Goal: Find specific page/section: Find specific page/section

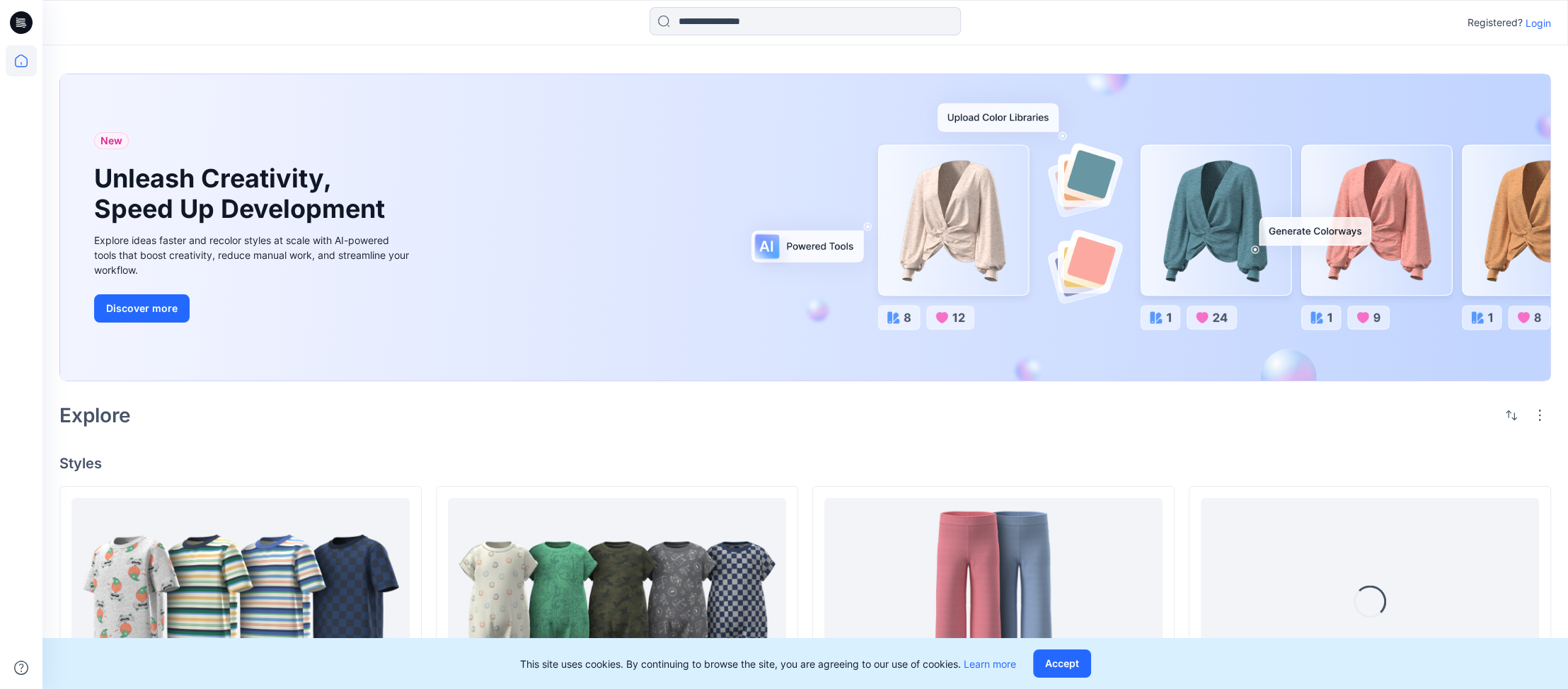
click at [1538, 16] on p "Login" at bounding box center [1538, 23] width 25 height 15
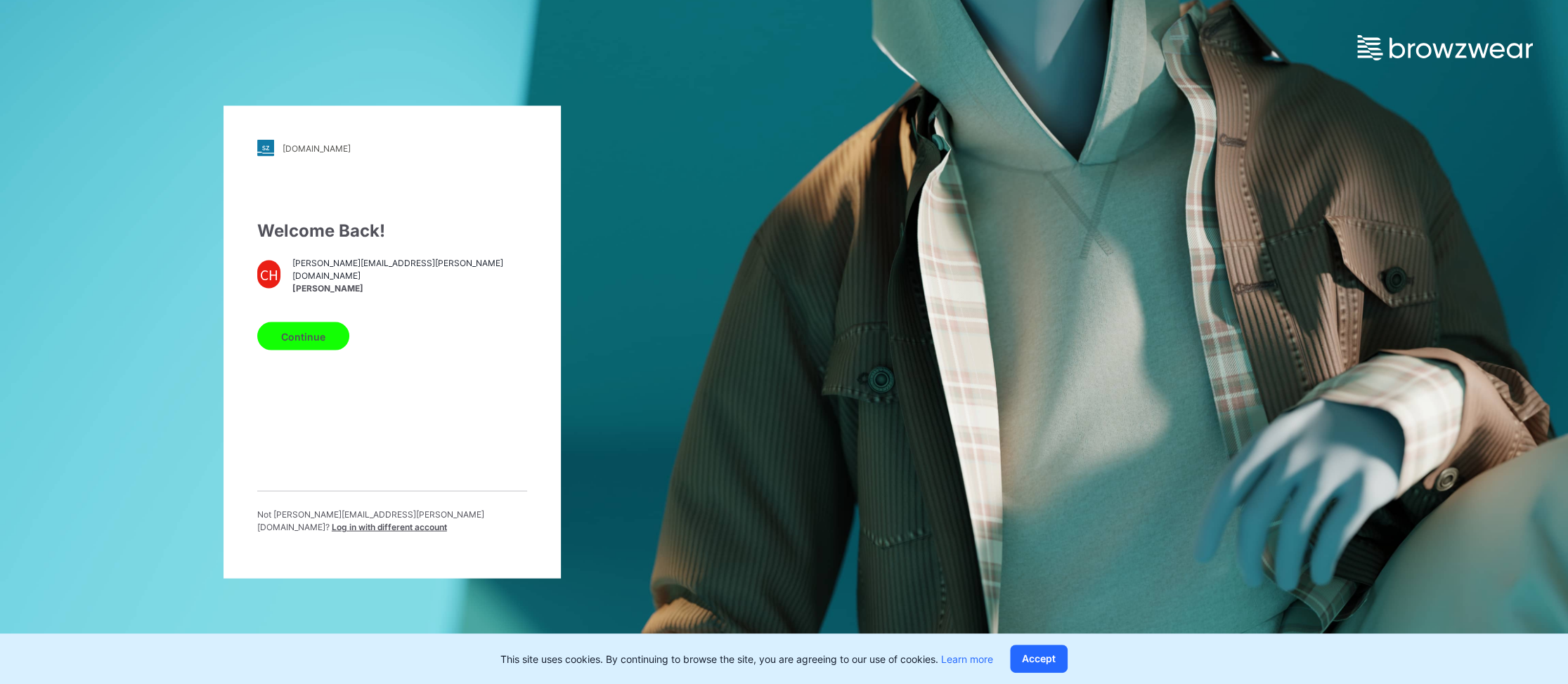
click at [291, 342] on button "Continue" at bounding box center [303, 336] width 92 height 28
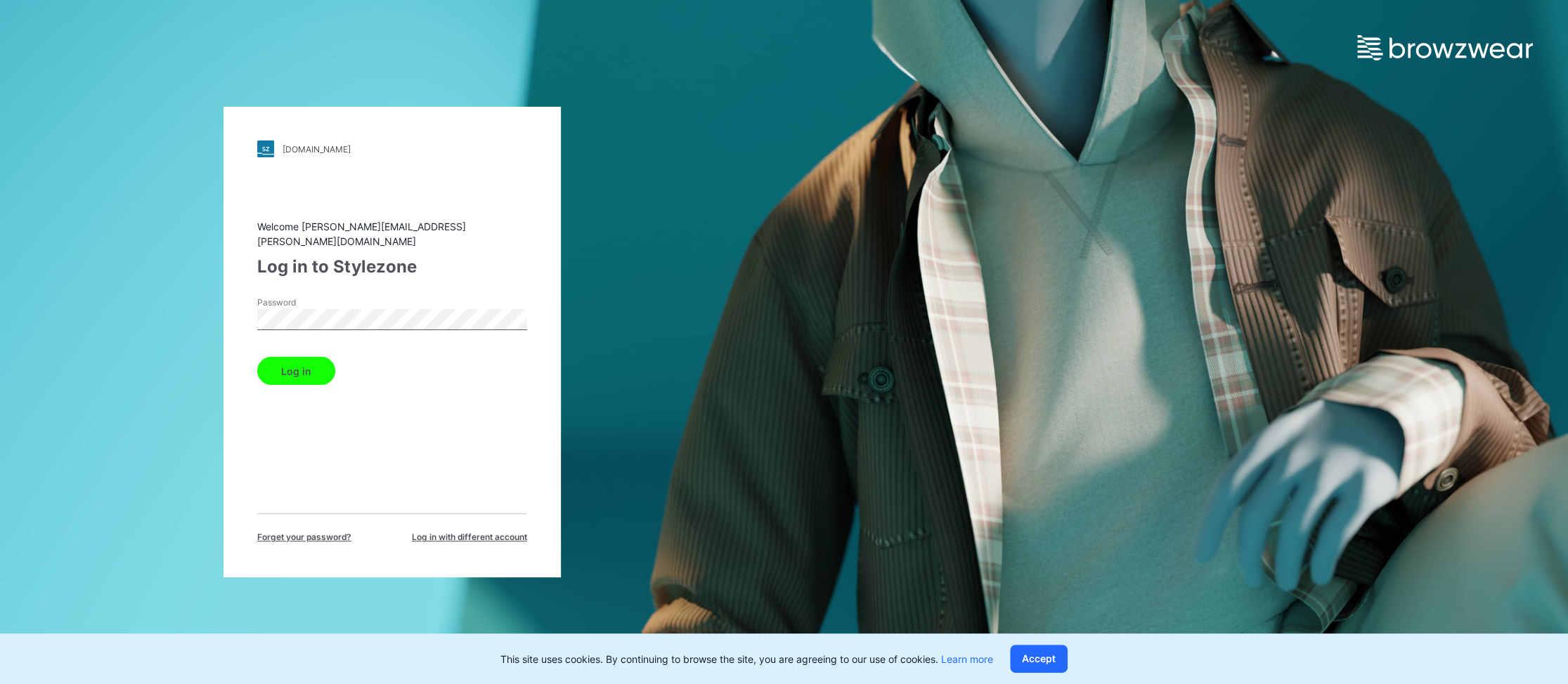
click at [295, 364] on button "Log in" at bounding box center [296, 370] width 78 height 28
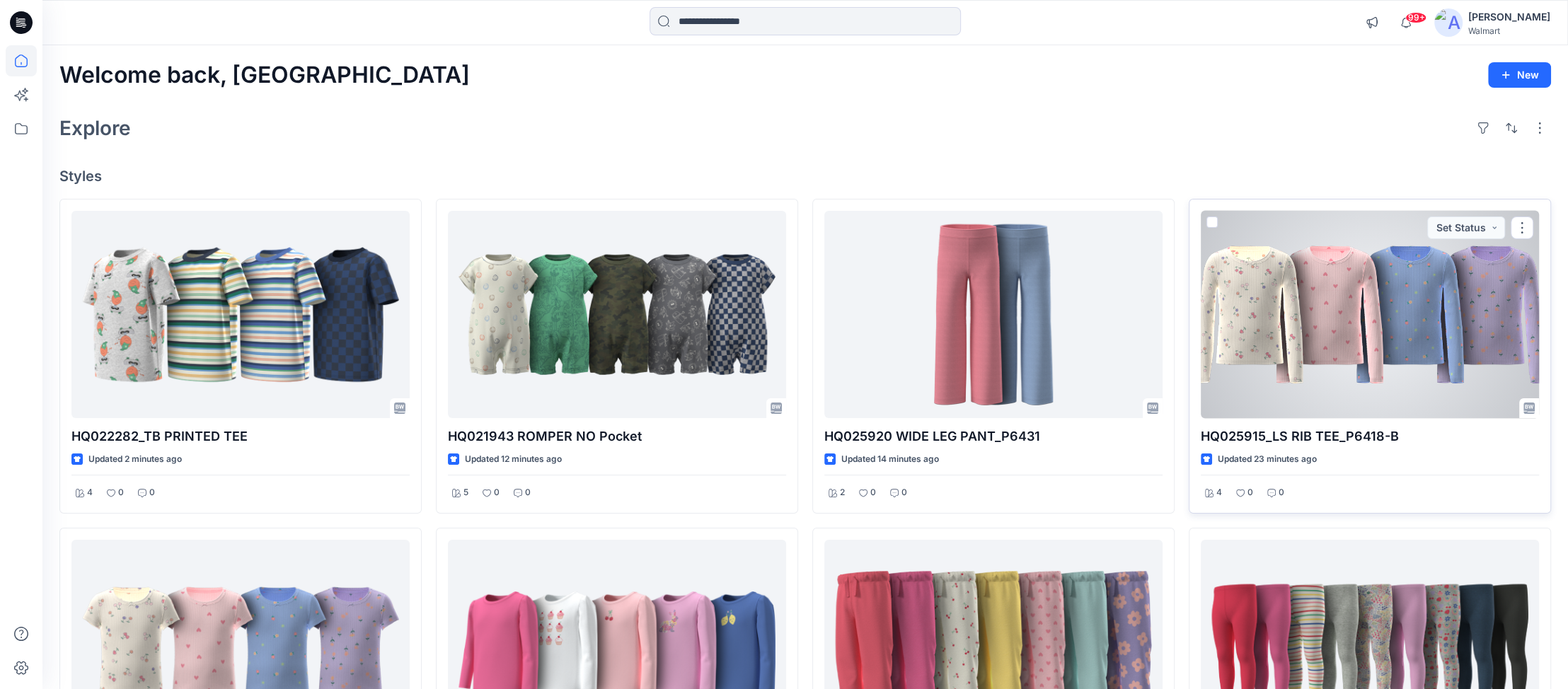
click at [1333, 306] on div at bounding box center [1369, 314] width 339 height 207
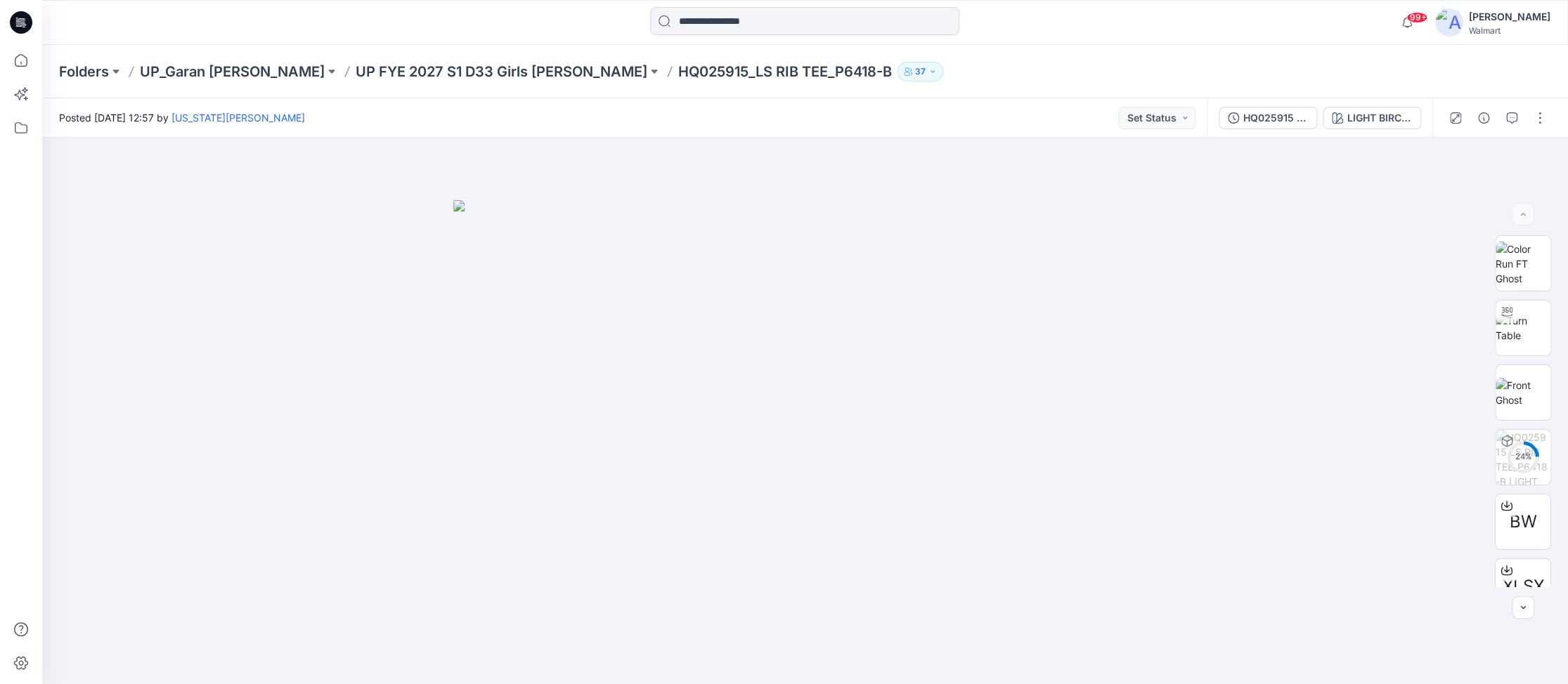
click at [897, 74] on button "37" at bounding box center [920, 71] width 45 height 19
click at [1049, 88] on div "Folders UP_Garan [PERSON_NAME] UP [PERSON_NAME] 2027 S1 D33 Girls [PERSON_NAME]…" at bounding box center [805, 72] width 1525 height 54
click at [915, 74] on p "37" at bounding box center [920, 71] width 10 height 16
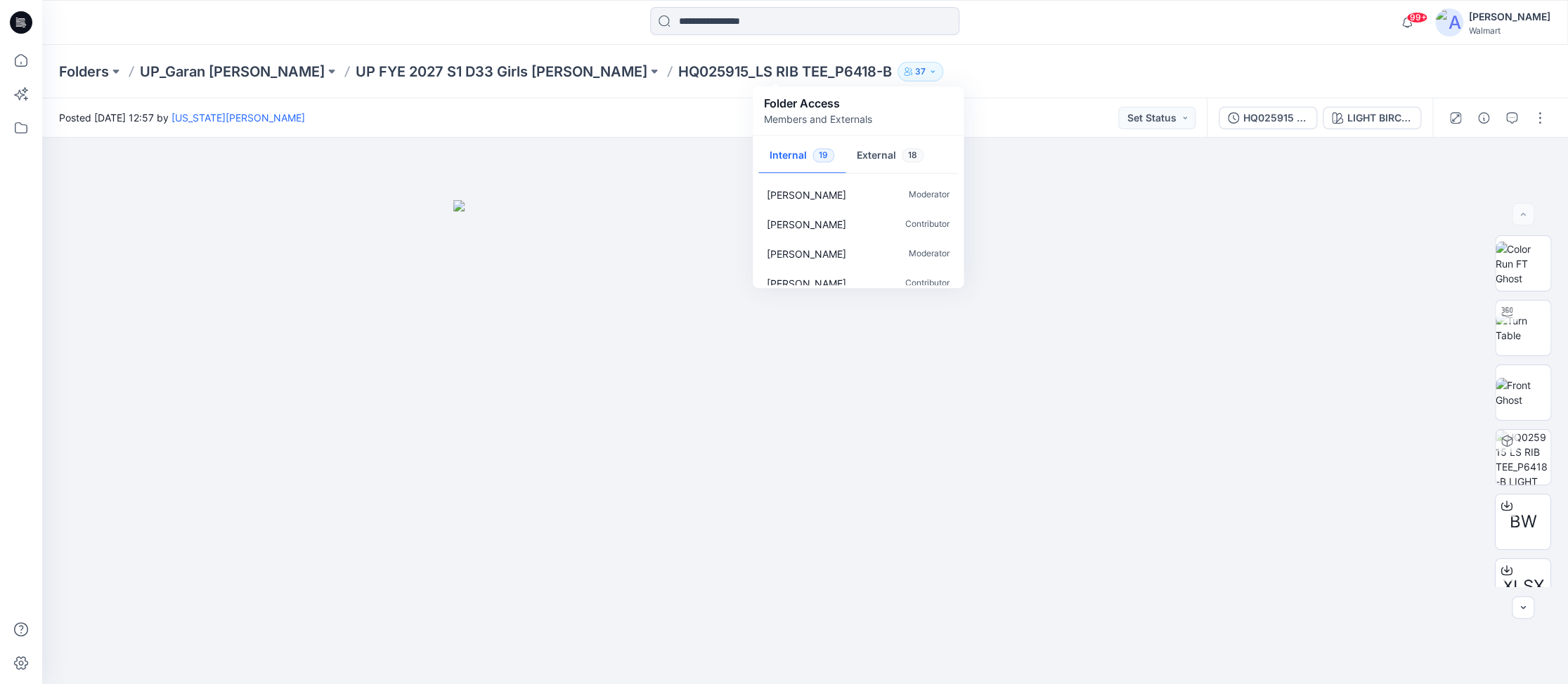
click at [906, 123] on div "Folder Access Members and Externals" at bounding box center [858, 110] width 188 height 31
click at [987, 71] on div "Folders UP_Garan [PERSON_NAME] UP [PERSON_NAME] 2027 S1 D33 Girls [PERSON_NAME]…" at bounding box center [750, 71] width 1382 height 19
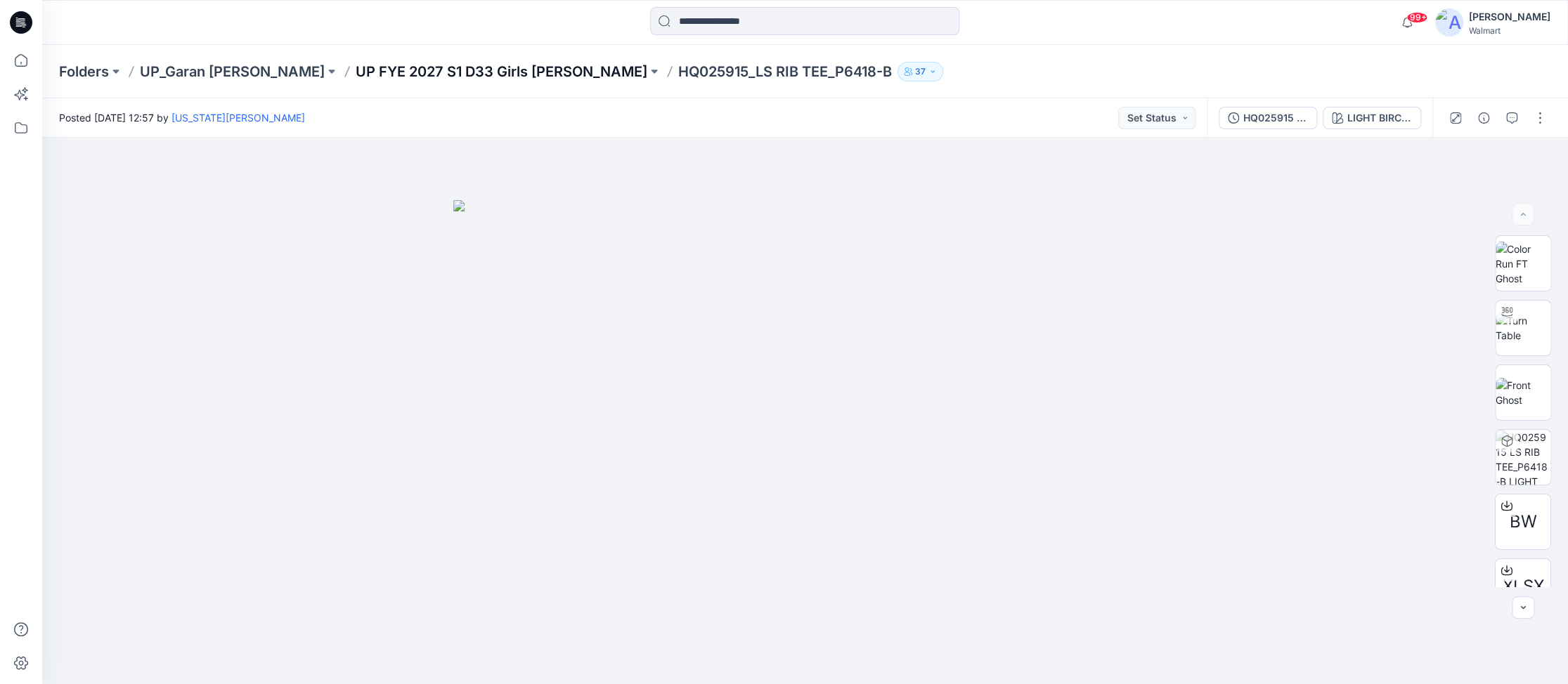
click at [457, 71] on p "UP FYE 2027 S1 D33 Girls [PERSON_NAME]" at bounding box center [501, 71] width 292 height 19
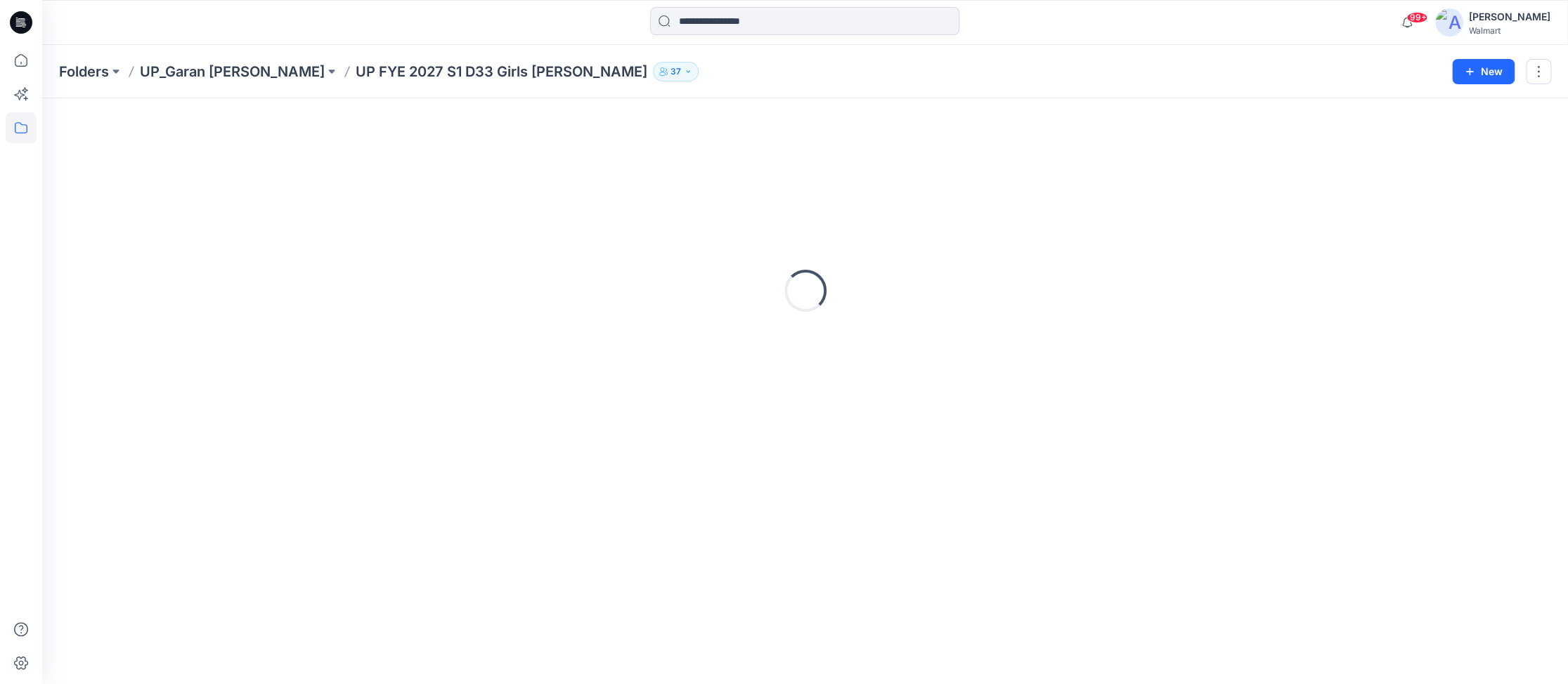
click at [237, 71] on p "UP_Garan [PERSON_NAME]" at bounding box center [232, 71] width 185 height 19
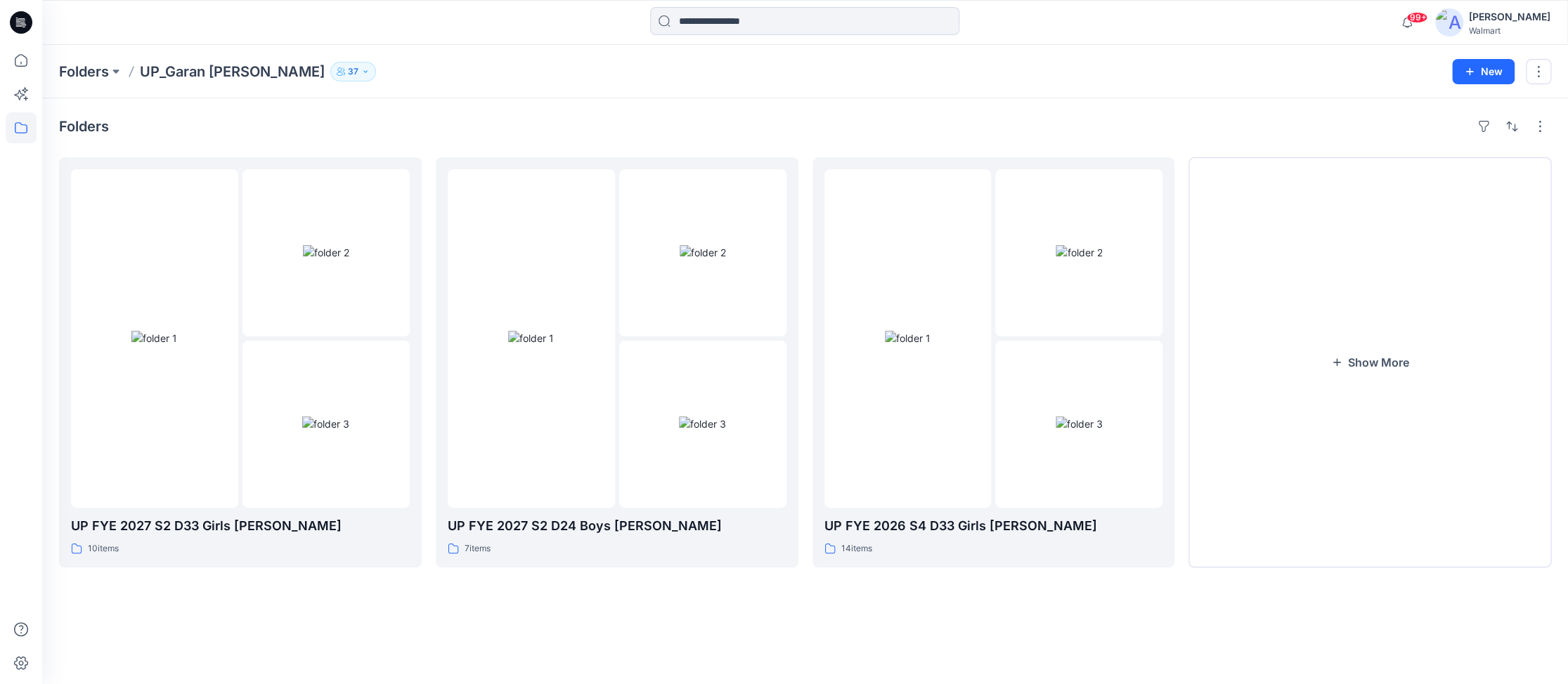
click at [361, 73] on icon "button" at bounding box center [365, 71] width 8 height 8
click at [449, 47] on div "Folders UP_Garan [PERSON_NAME] 37 Folder Access Members and Externals Internal …" at bounding box center [805, 72] width 1525 height 54
click at [1023, 102] on div "Folders UP FYE 2027 S2 D33 Girls [PERSON_NAME] 10 items UP FYE 2027 S2 D24 Boys…" at bounding box center [805, 391] width 1525 height 586
click at [1299, 34] on div "99+ Notifications [US_STATE][PERSON_NAME] has updated HQ025920 WIDE LEG PANT_P6…" at bounding box center [805, 22] width 1524 height 31
click at [1250, 31] on div "99+ Notifications [US_STATE][PERSON_NAME] has updated HQ025920 WIDE LEG PANT_P6…" at bounding box center [805, 22] width 1524 height 31
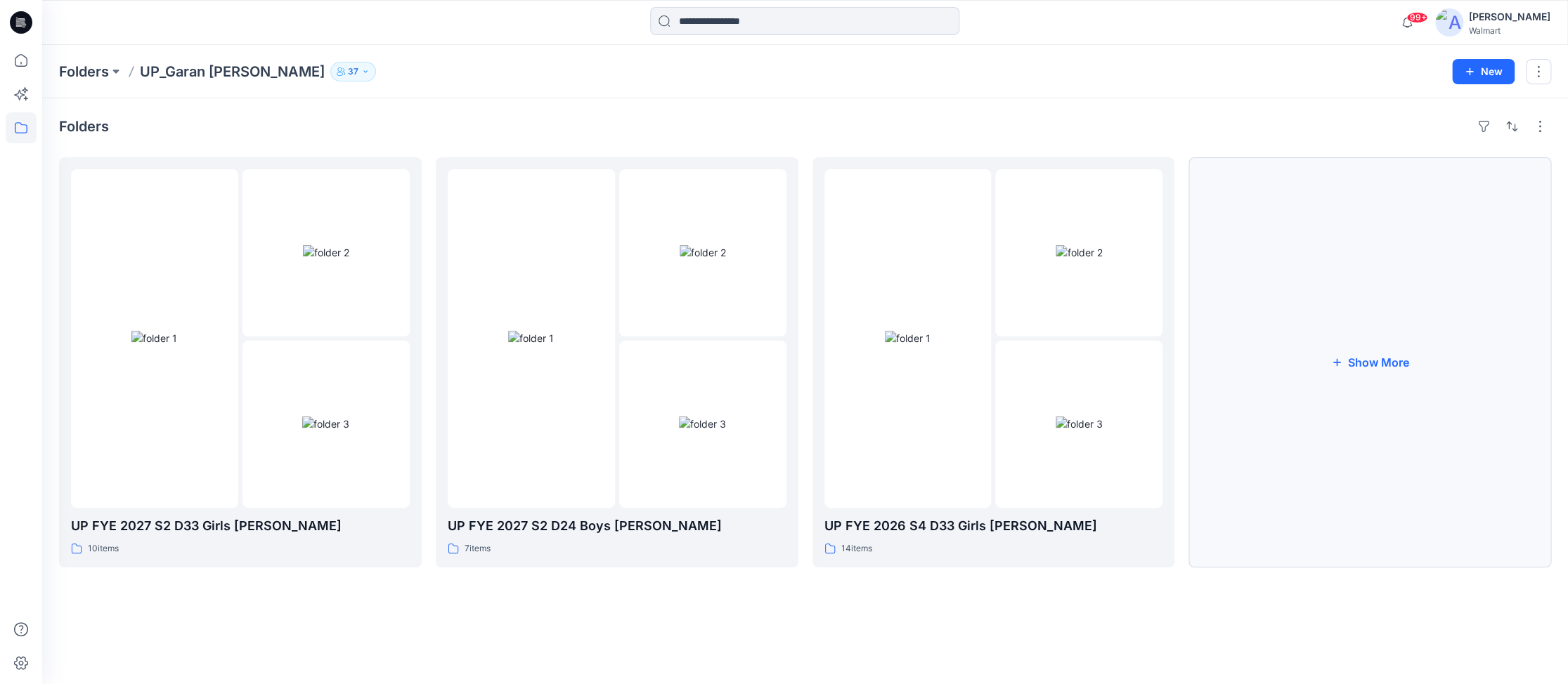
click at [1336, 368] on button "Show More" at bounding box center [1369, 362] width 362 height 410
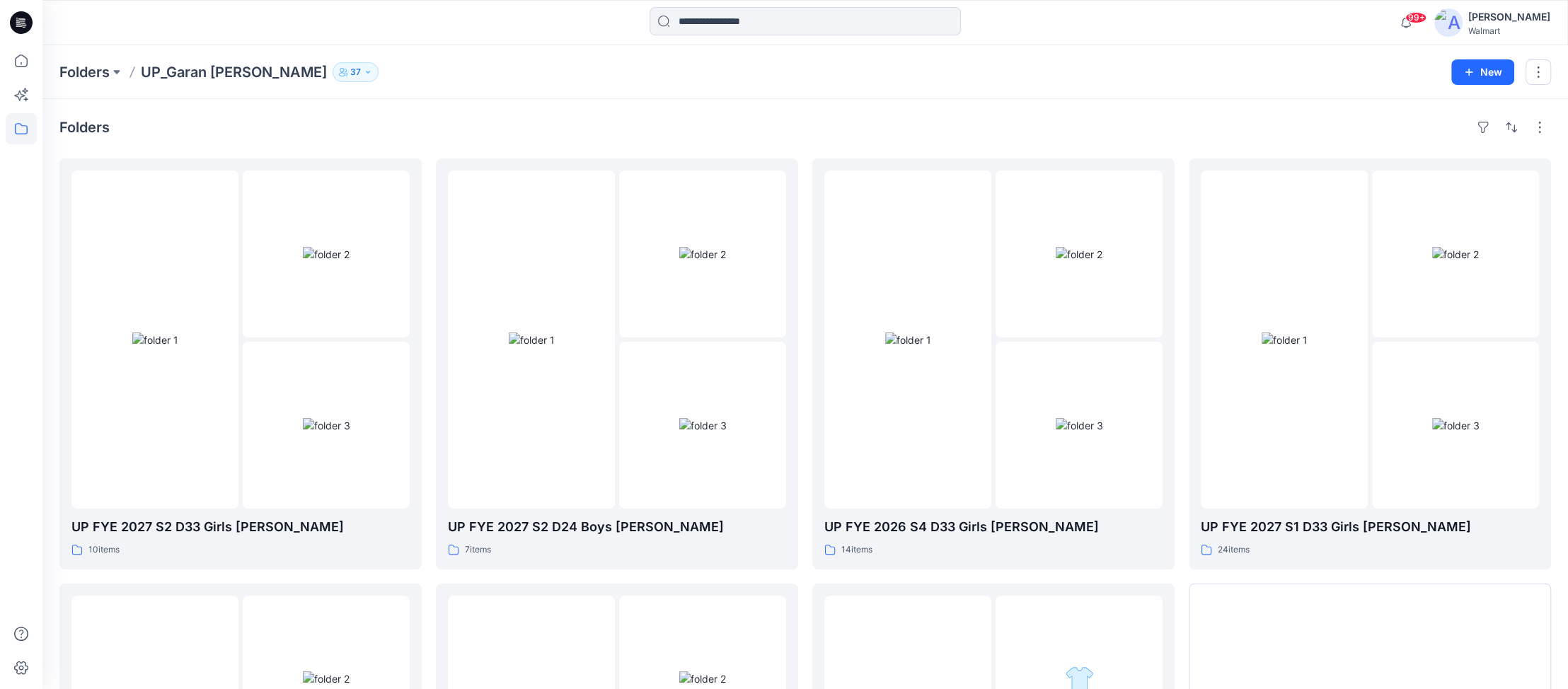
click at [1245, 76] on div "Folders UP_Garan [PERSON_NAME] 37 Folder Access Members and Externals Internal …" at bounding box center [750, 72] width 1381 height 20
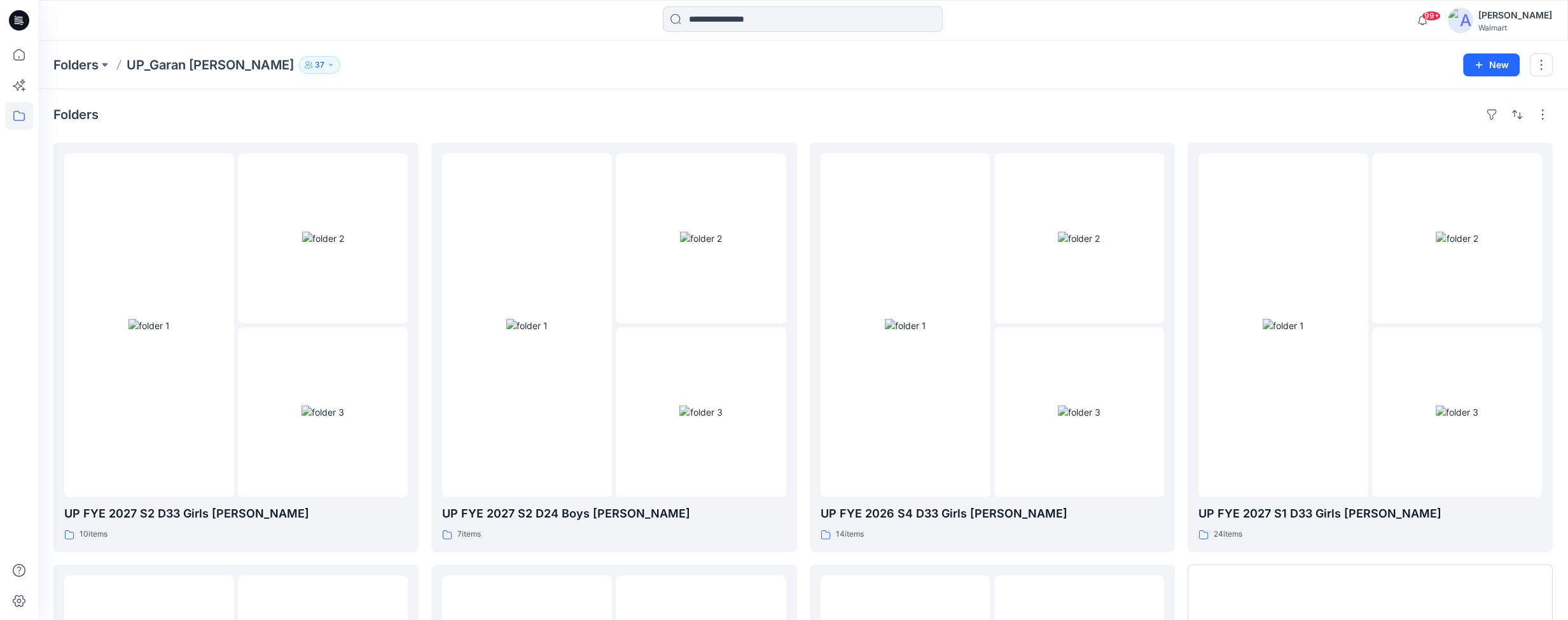
click at [1001, 102] on div "Folders UP FYE 2027 S2 D33 Girls [PERSON_NAME] 10 items UP FYE 2027 S1 D33 Boys…" at bounding box center [803, 549] width 1530 height 920
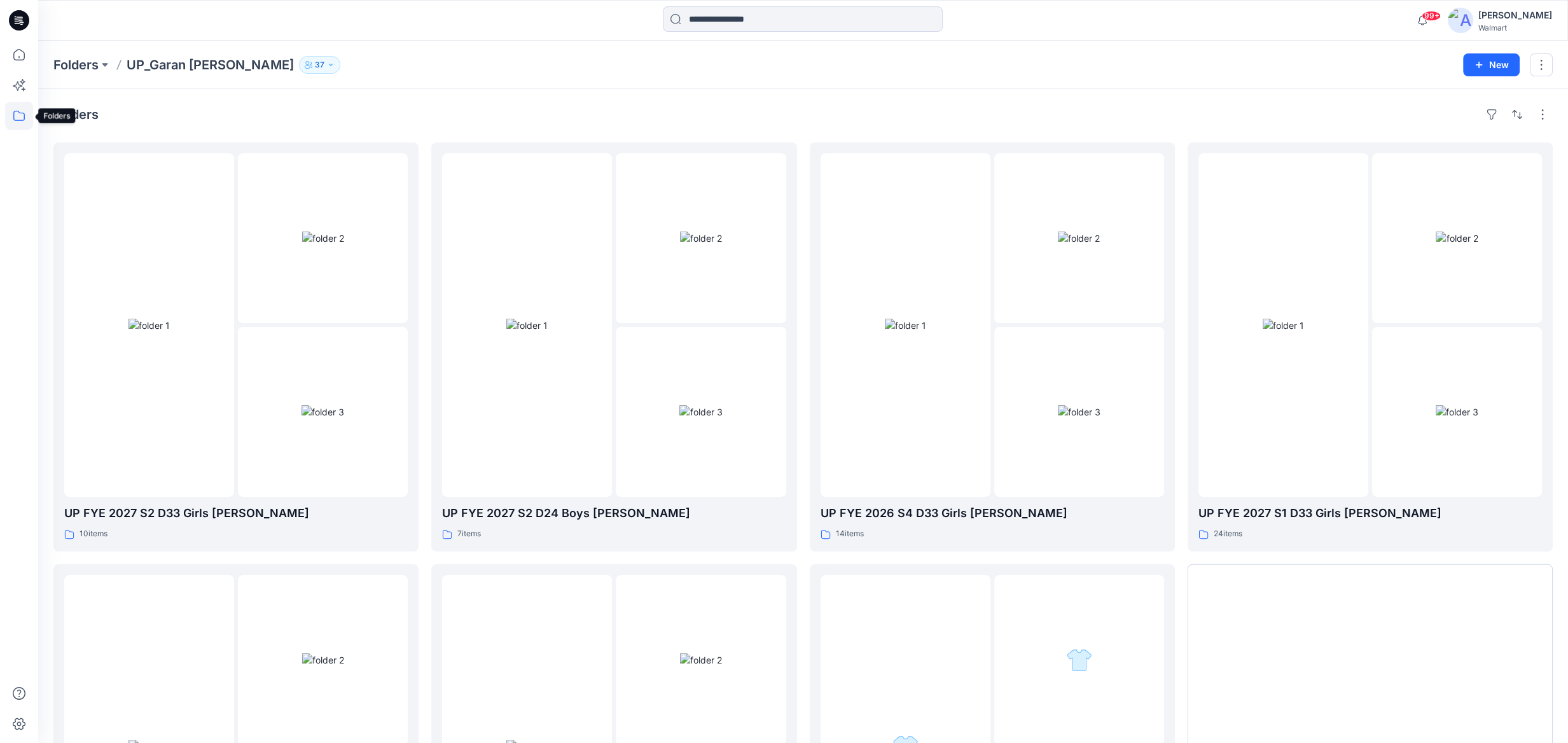
click at [21, 120] on icon at bounding box center [19, 116] width 12 height 10
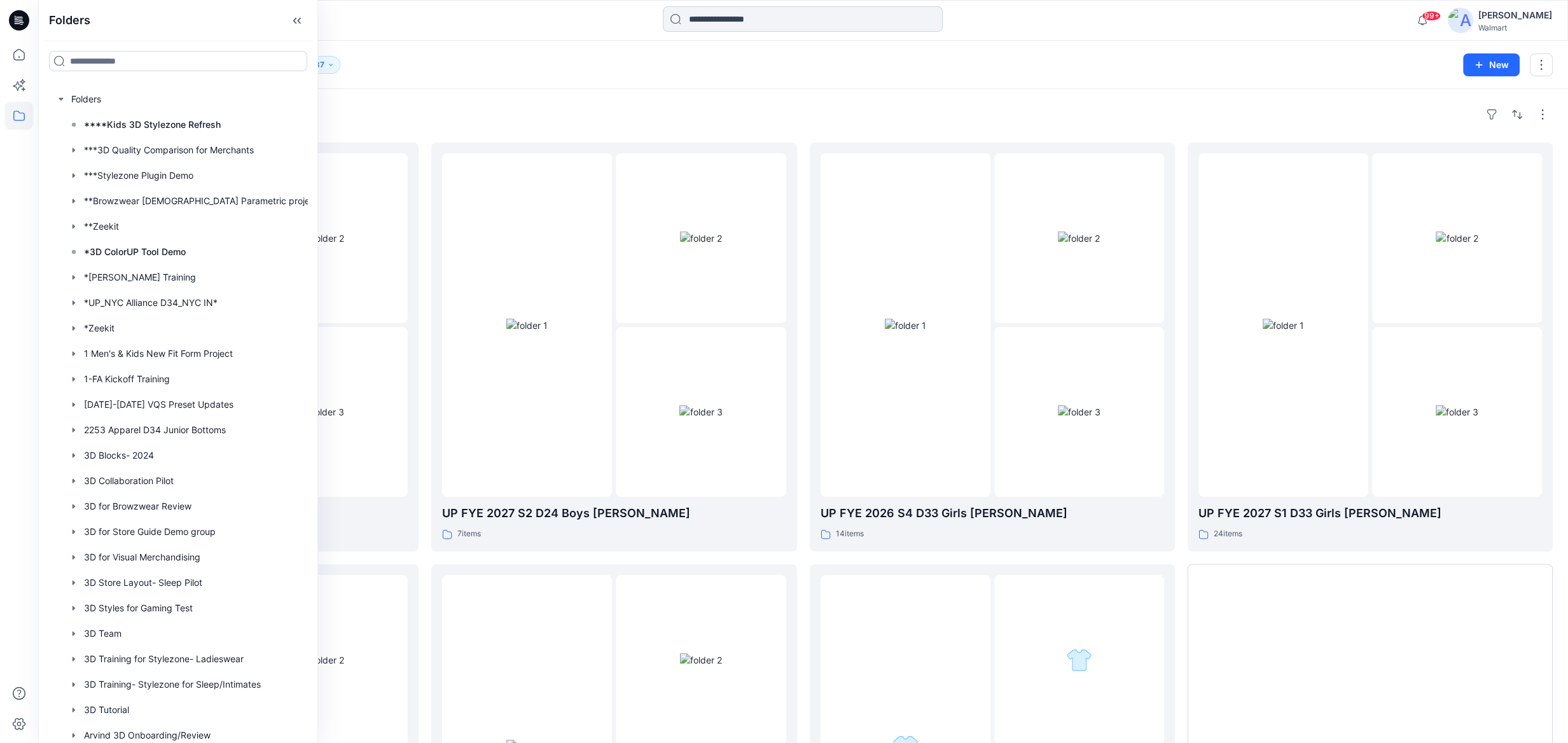
click at [720, 20] on input at bounding box center [802, 19] width 280 height 25
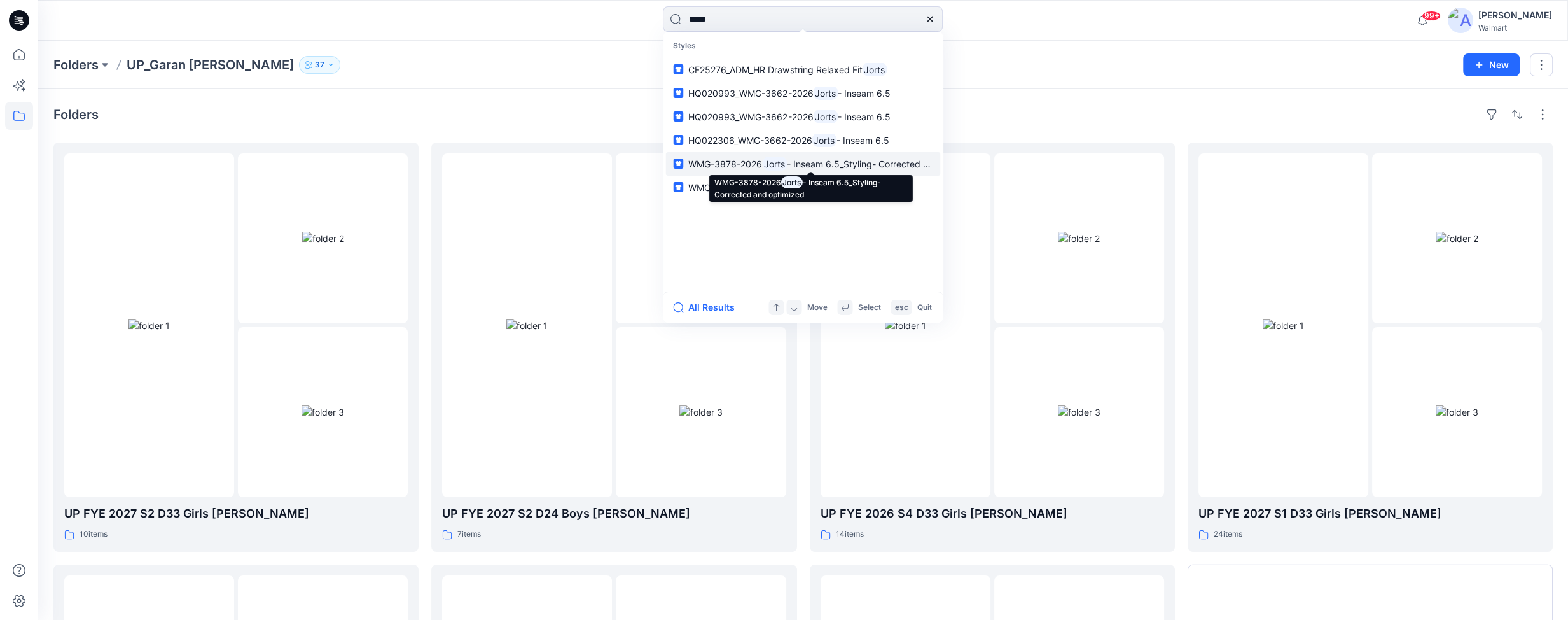
type input "*****"
click at [834, 166] on span "- Inseam 6.5_Styling- Corrected and optimized" at bounding box center [885, 164] width 196 height 11
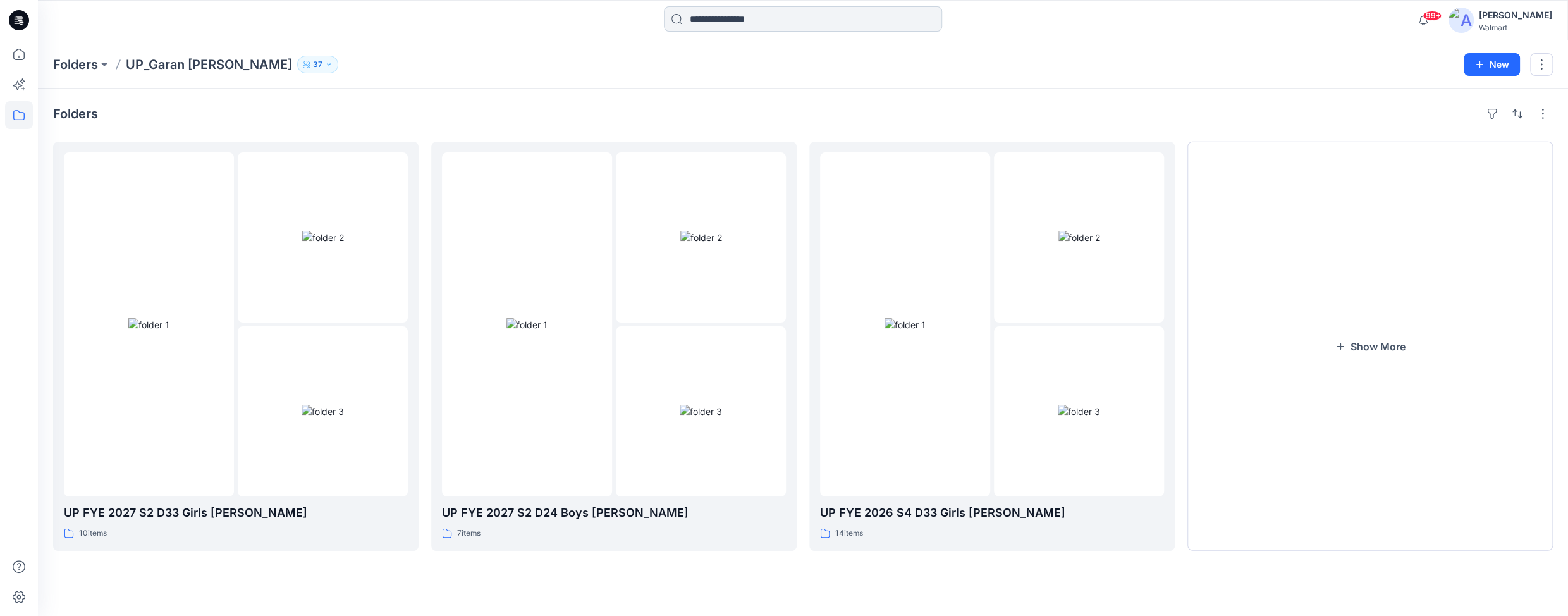
click at [763, 13] on input at bounding box center [804, 19] width 278 height 25
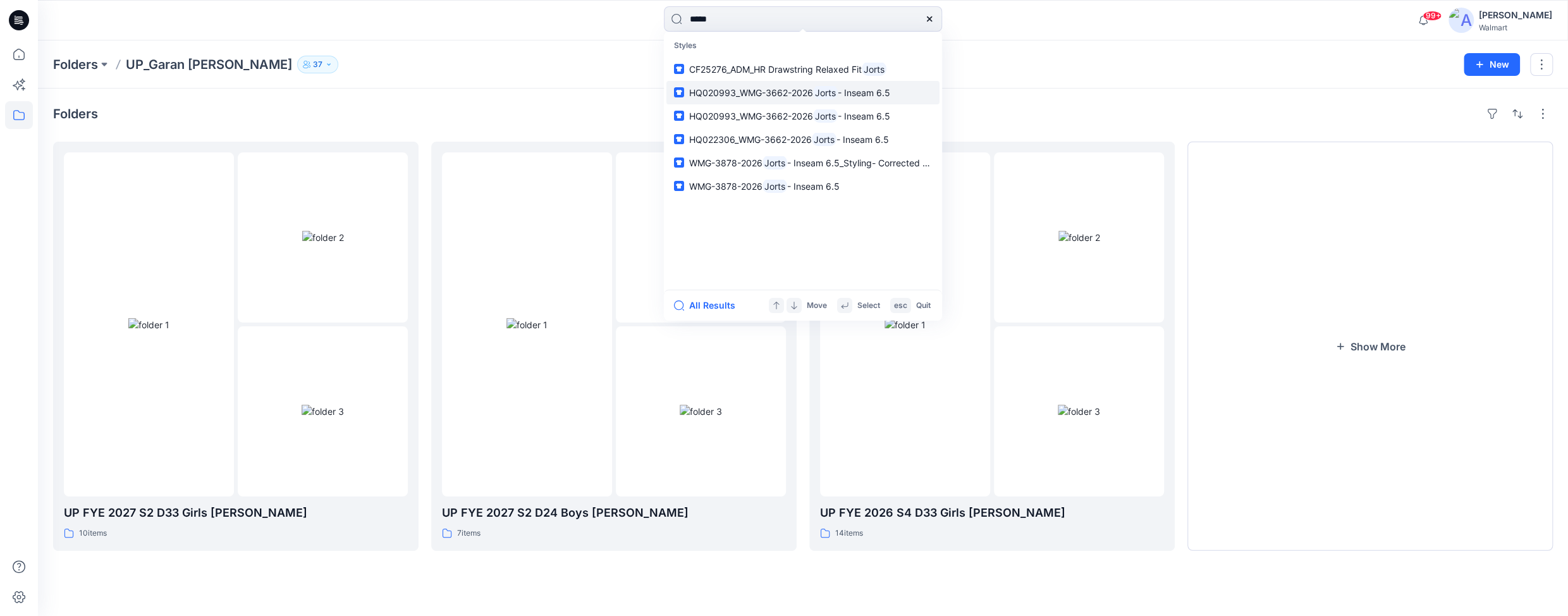
type input "*****"
click at [761, 88] on span "HQ020993_WMG-3662-2026" at bounding box center [751, 93] width 124 height 11
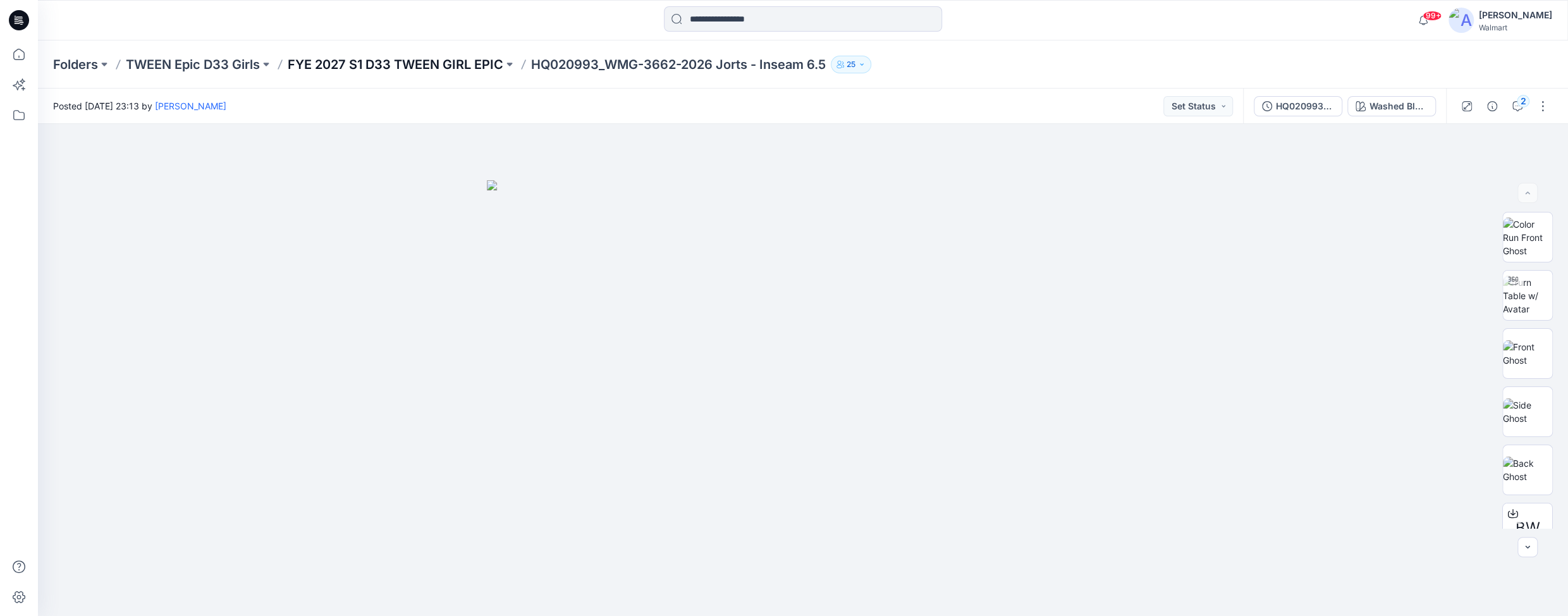
click at [496, 60] on p "FYE 2027 S1 D33 TWEEN GIRL EPIC" at bounding box center [395, 64] width 216 height 18
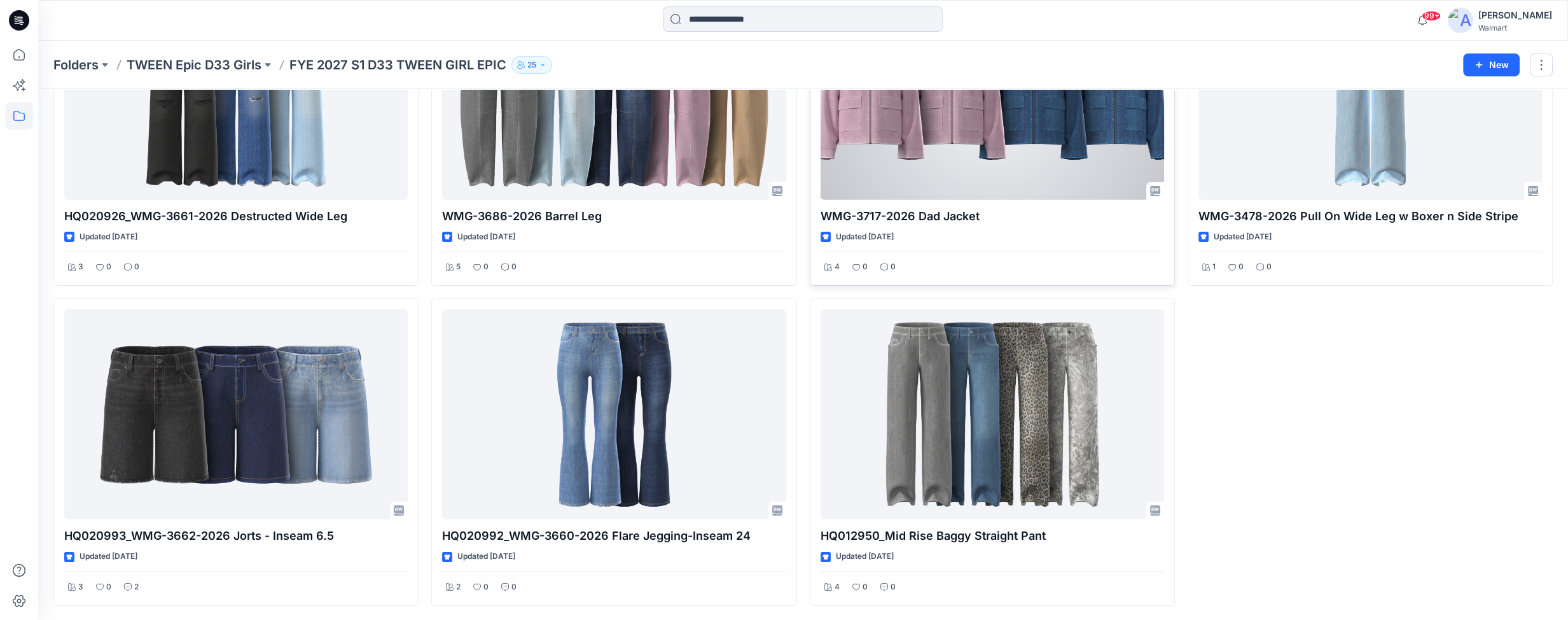
scroll to position [164, 0]
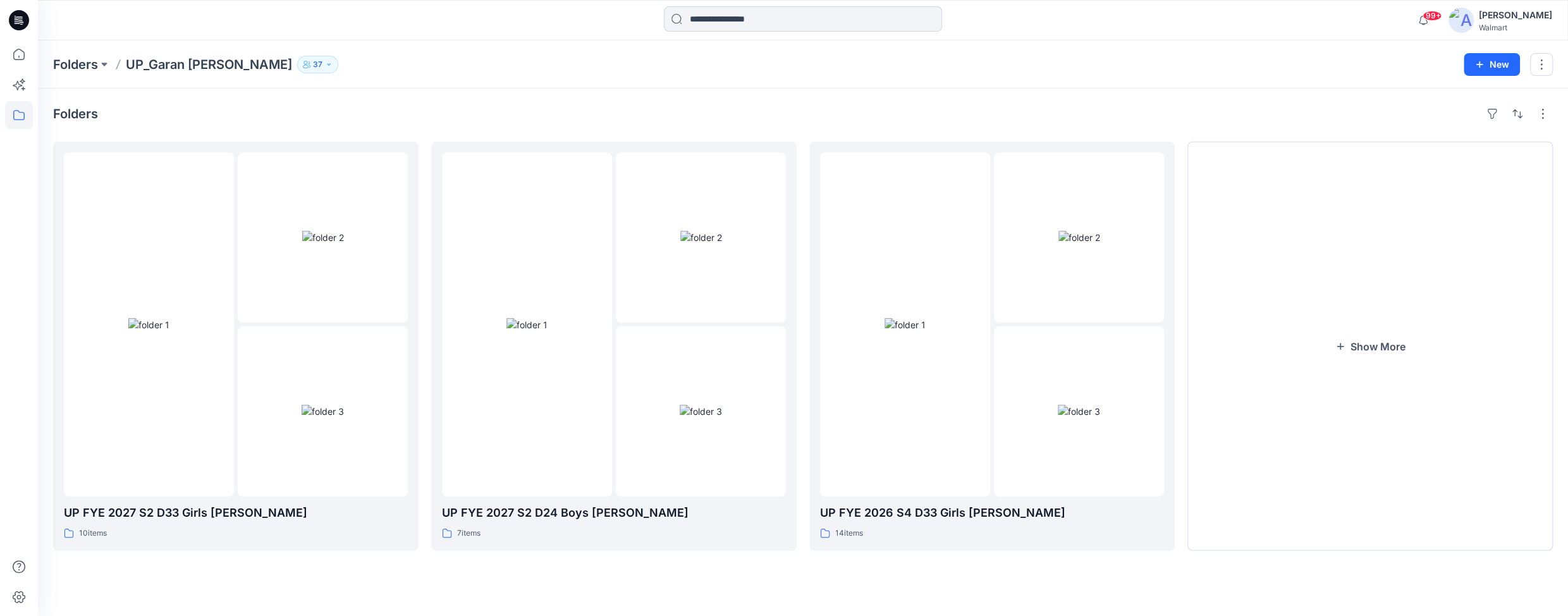
click at [850, 22] on input at bounding box center [804, 19] width 278 height 25
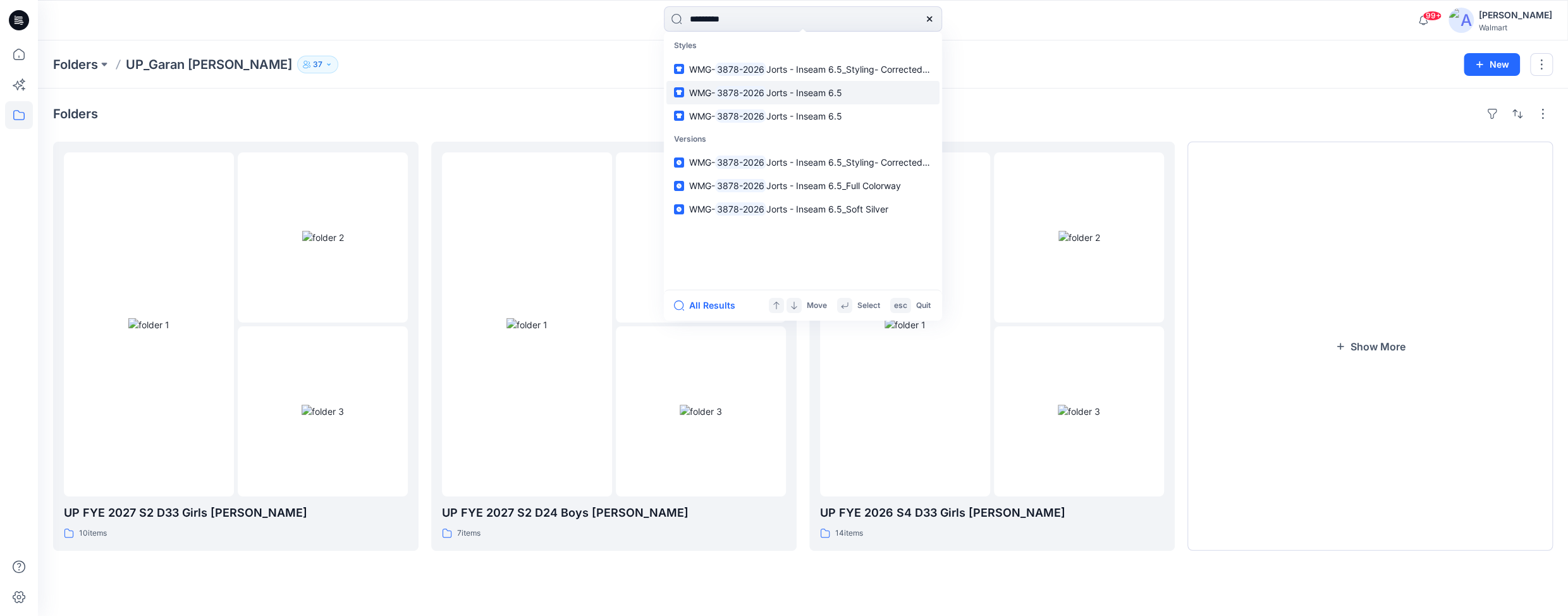
type input "*********"
click at [816, 88] on span "Jorts - Inseam 6.5" at bounding box center [804, 93] width 76 height 11
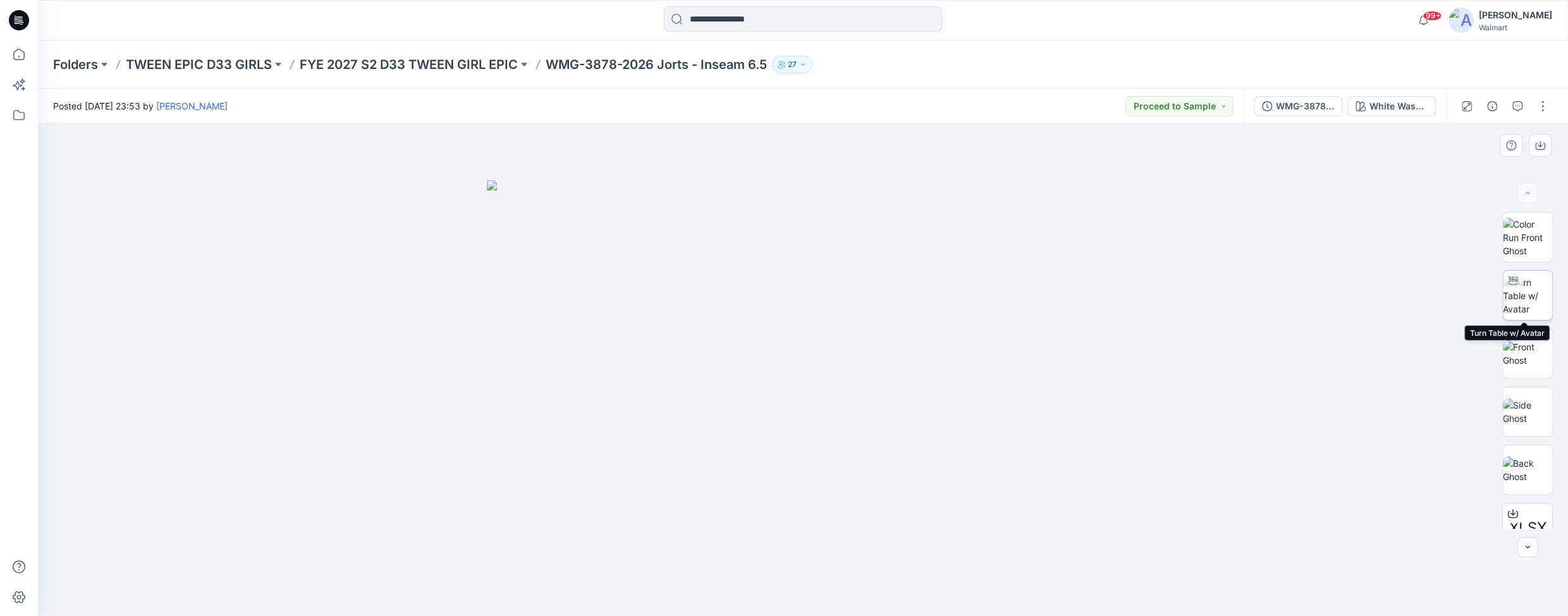
click at [1400, 303] on img at bounding box center [1527, 296] width 49 height 40
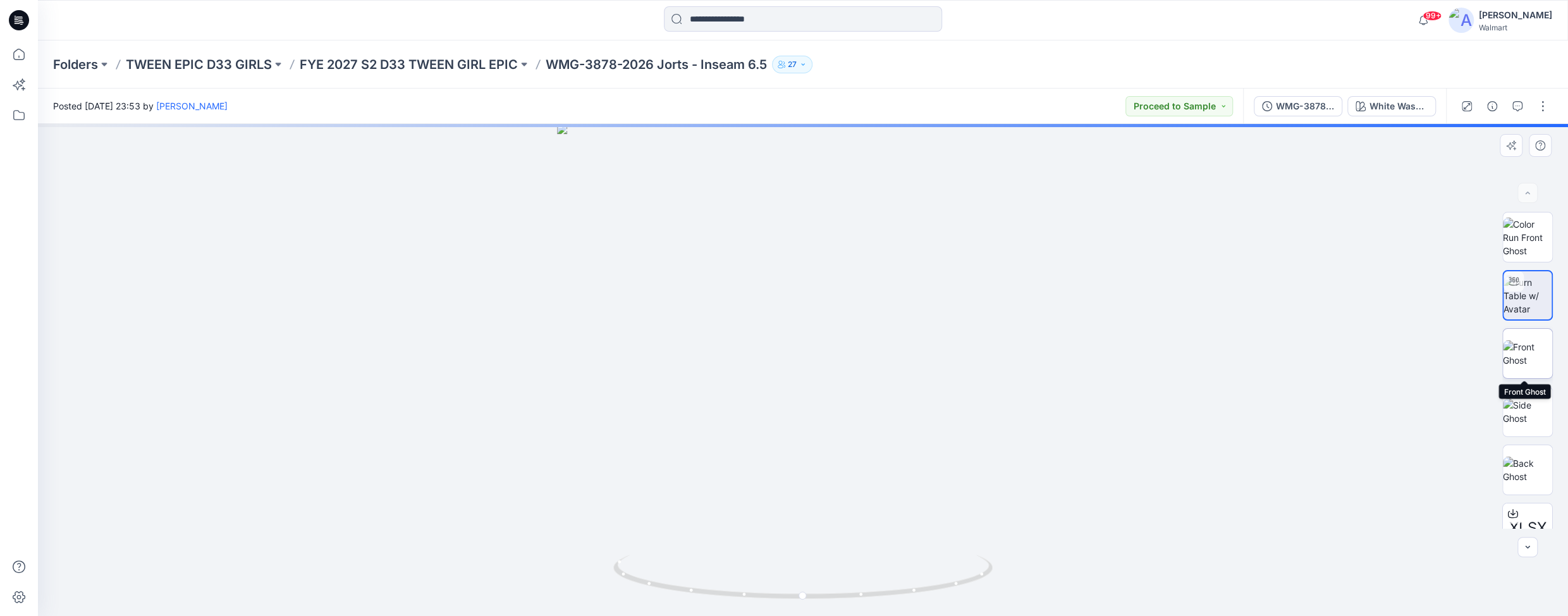
click at [1400, 348] on img at bounding box center [1527, 353] width 49 height 27
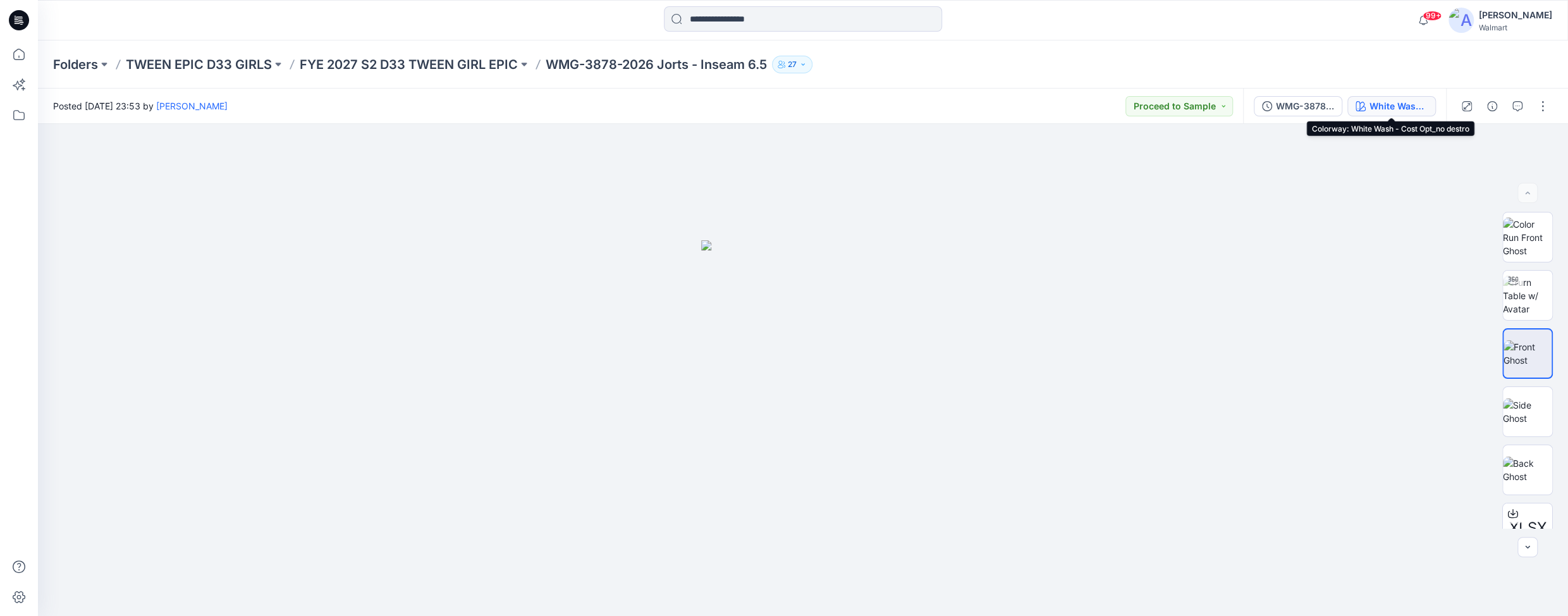
click at [1400, 105] on div "White Wash - Cost Opt_no destro" at bounding box center [1399, 106] width 58 height 14
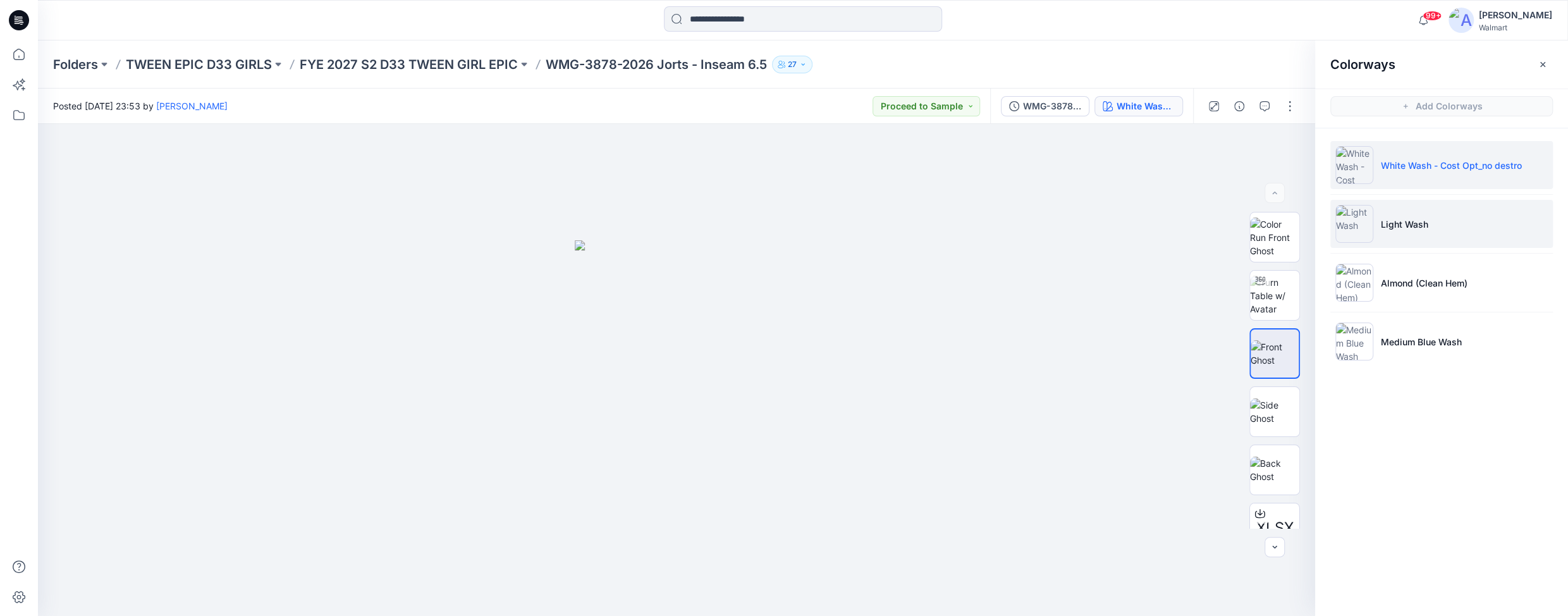
click at [1361, 220] on img at bounding box center [1355, 224] width 38 height 38
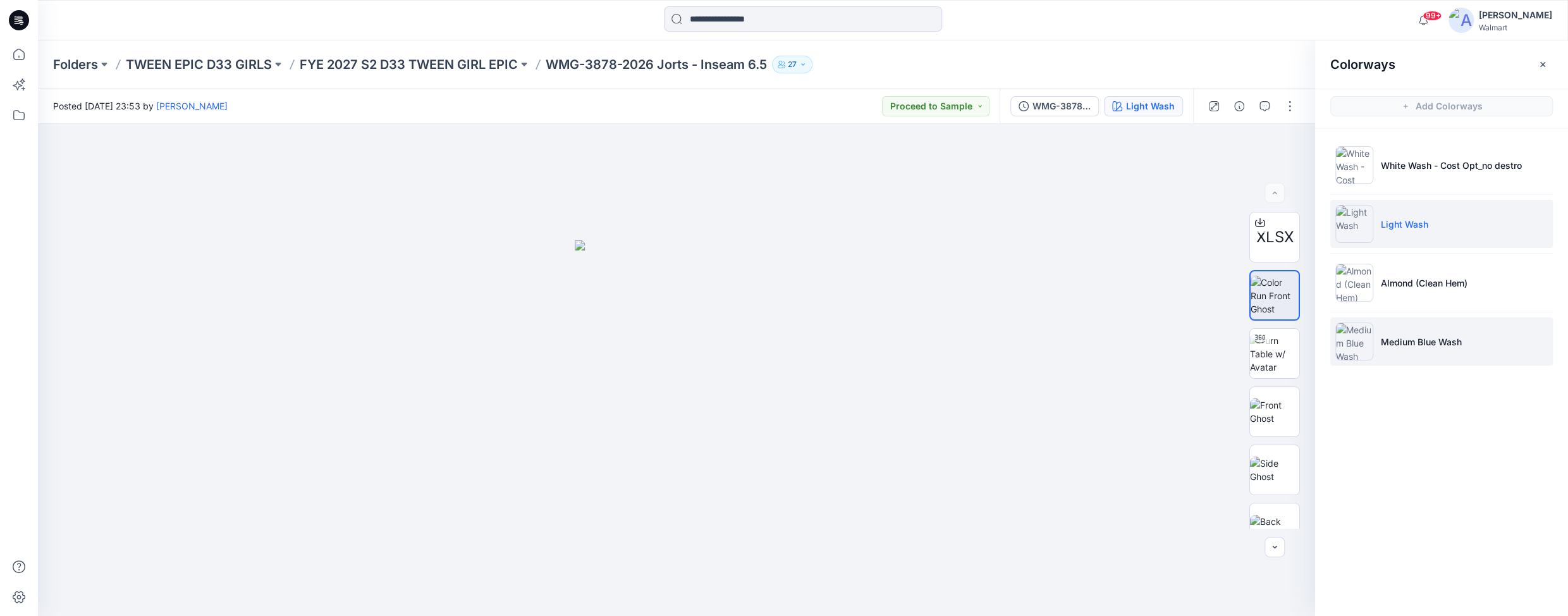
click at [1353, 332] on img at bounding box center [1355, 342] width 38 height 38
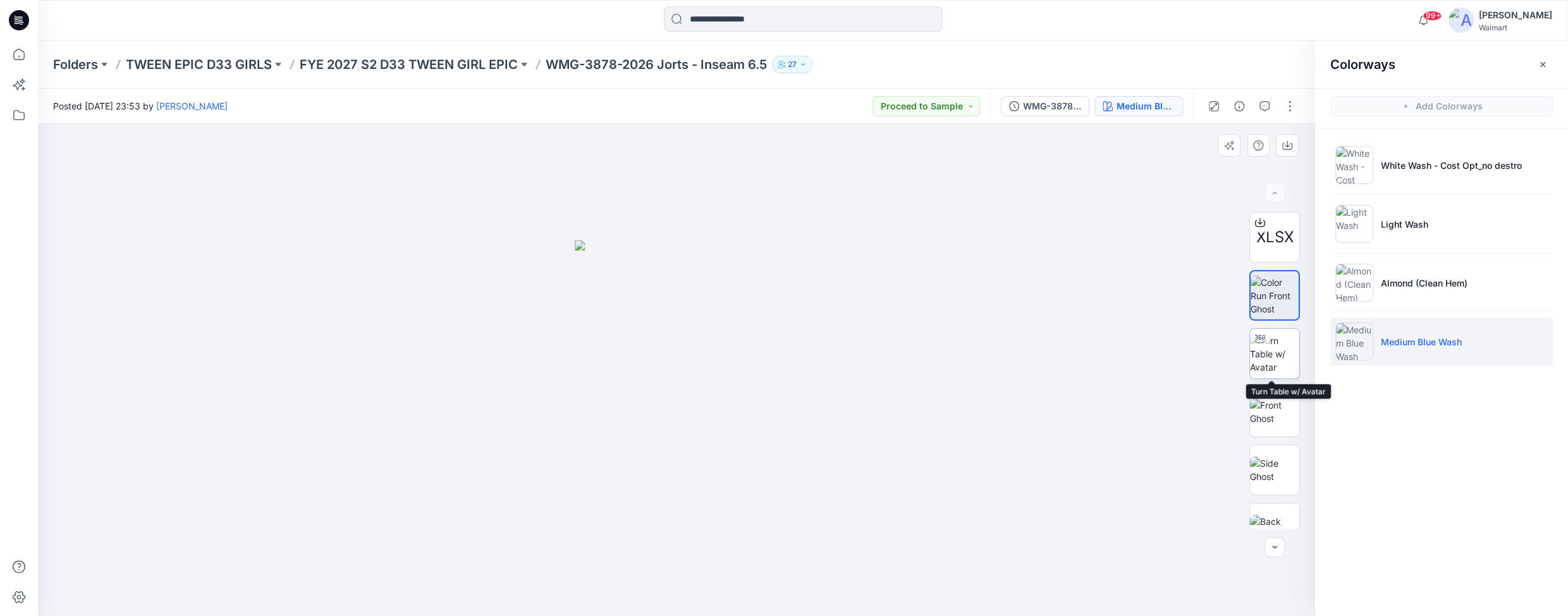
click at [1267, 342] on img at bounding box center [1275, 354] width 49 height 40
drag, startPoint x: 679, startPoint y: 422, endPoint x: 550, endPoint y: 269, distance: 200.1
drag, startPoint x: 198, startPoint y: 279, endPoint x: 243, endPoint y: 310, distance: 54.6
click at [1269, 303] on img at bounding box center [1275, 296] width 49 height 40
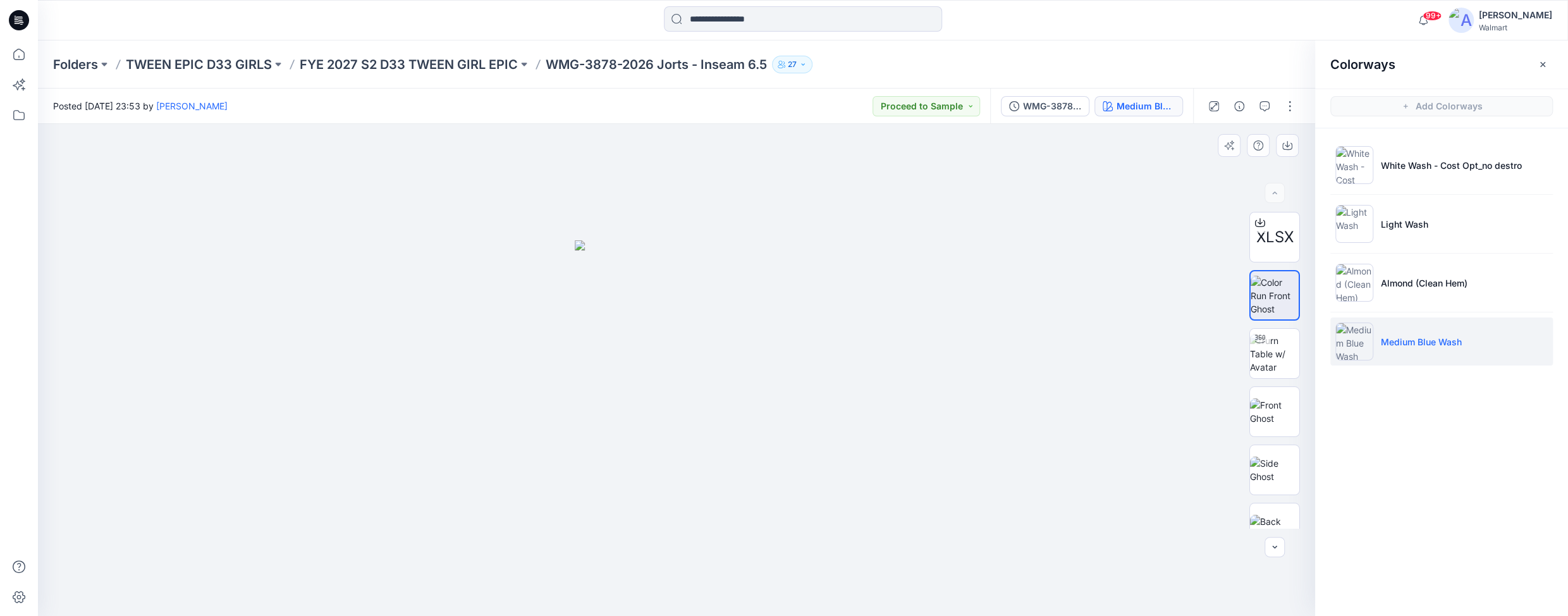
drag, startPoint x: 525, startPoint y: 200, endPoint x: 784, endPoint y: 424, distance: 342.4
click at [732, 425] on div at bounding box center [677, 370] width 1277 height 492
click at [1280, 143] on button "button" at bounding box center [1287, 145] width 23 height 23
